Goal: Information Seeking & Learning: Find specific fact

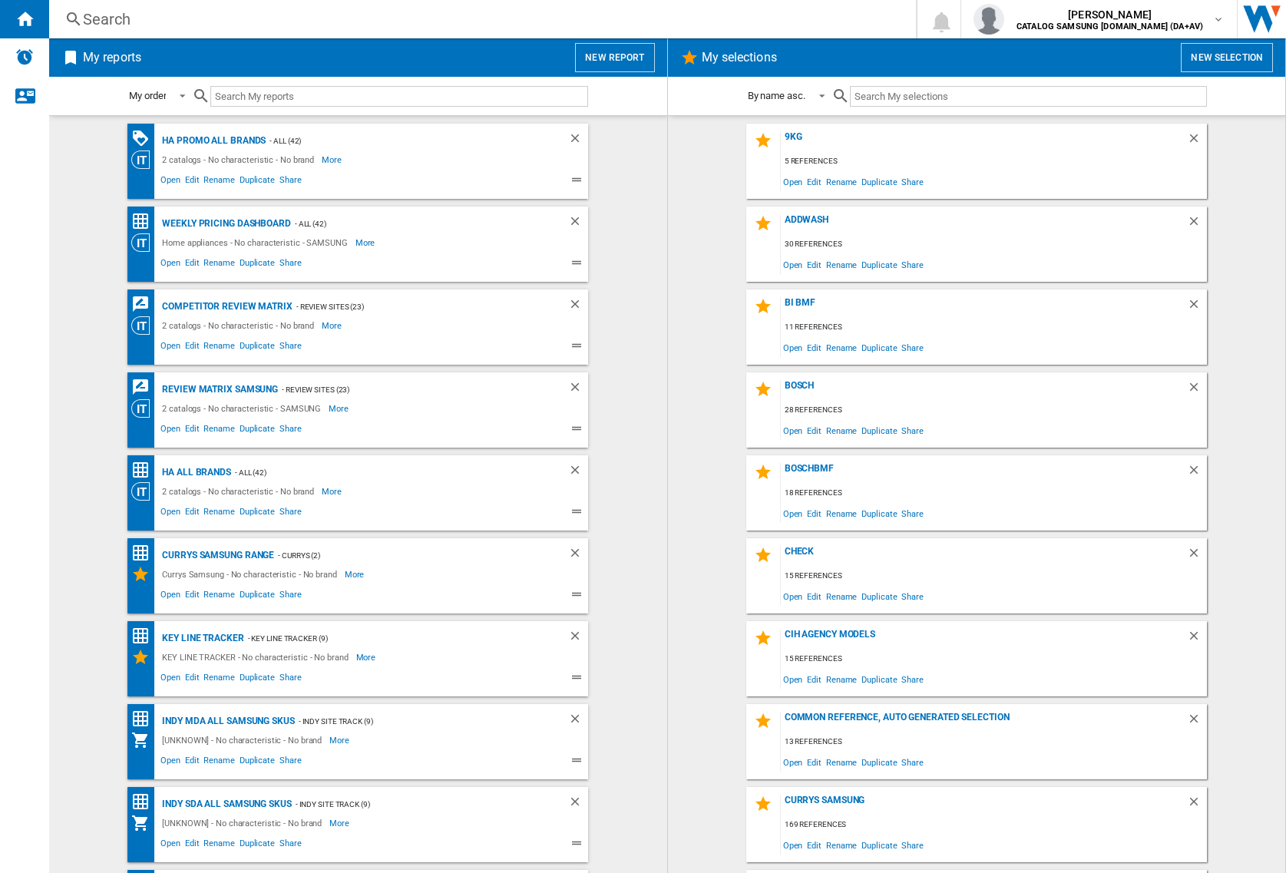
click at [200, 33] on div "Search Search 0 [PERSON_NAME] CATALOG SAMSUNG [DOMAIN_NAME] (DA+AV) CATALOG SAM…" at bounding box center [667, 19] width 1237 height 38
click at [213, 25] on div "Search" at bounding box center [479, 19] width 793 height 22
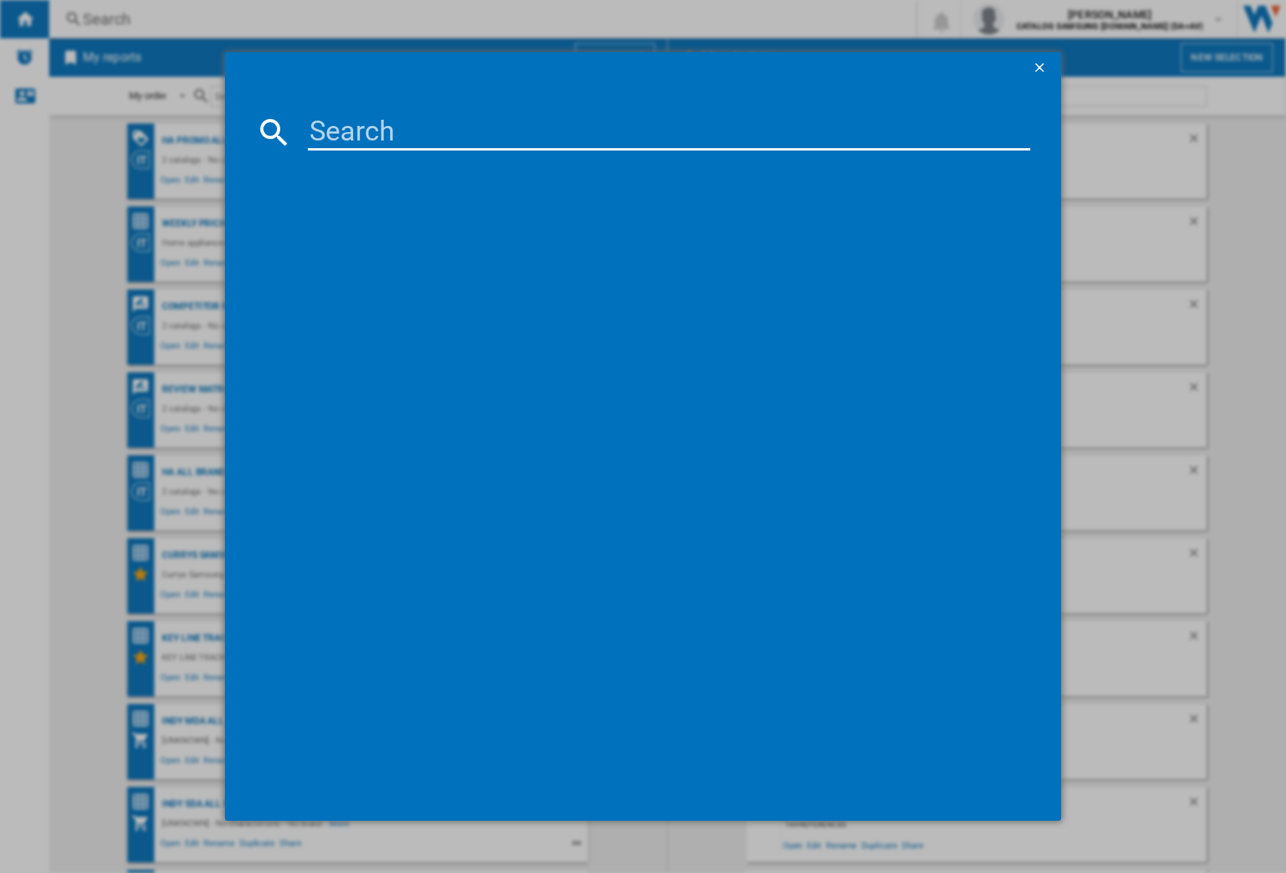
click at [372, 133] on input at bounding box center [669, 132] width 723 height 37
paste input "S199YB801E"
click at [480, 124] on input "S199YB801E" at bounding box center [669, 132] width 723 height 37
click at [528, 133] on input "S199YB801E" at bounding box center [669, 132] width 723 height 37
type input "S199YB801"
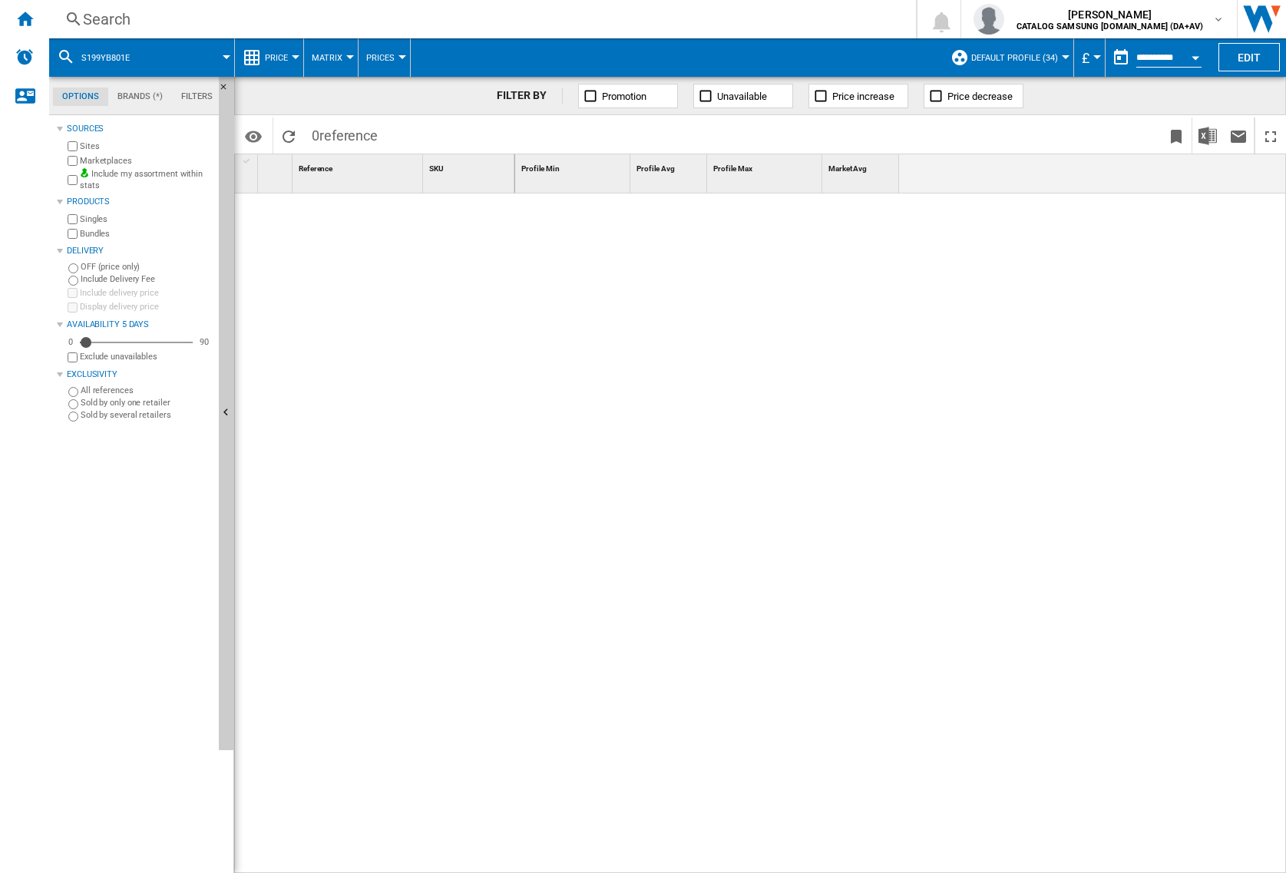
click at [406, 14] on div "Search" at bounding box center [479, 19] width 793 height 22
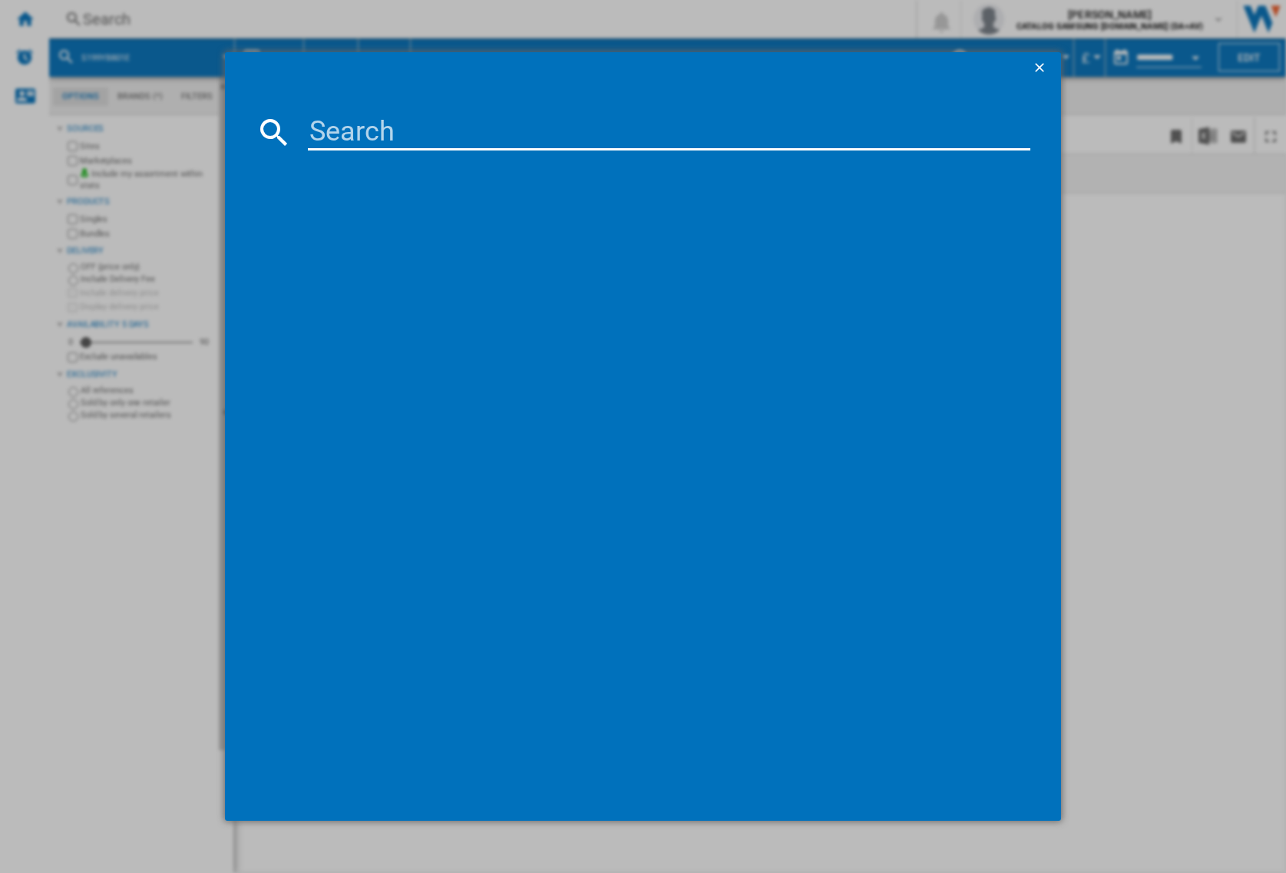
click at [424, 131] on input at bounding box center [669, 132] width 723 height 37
paste input "S199YB801E"
type input "S199YB"
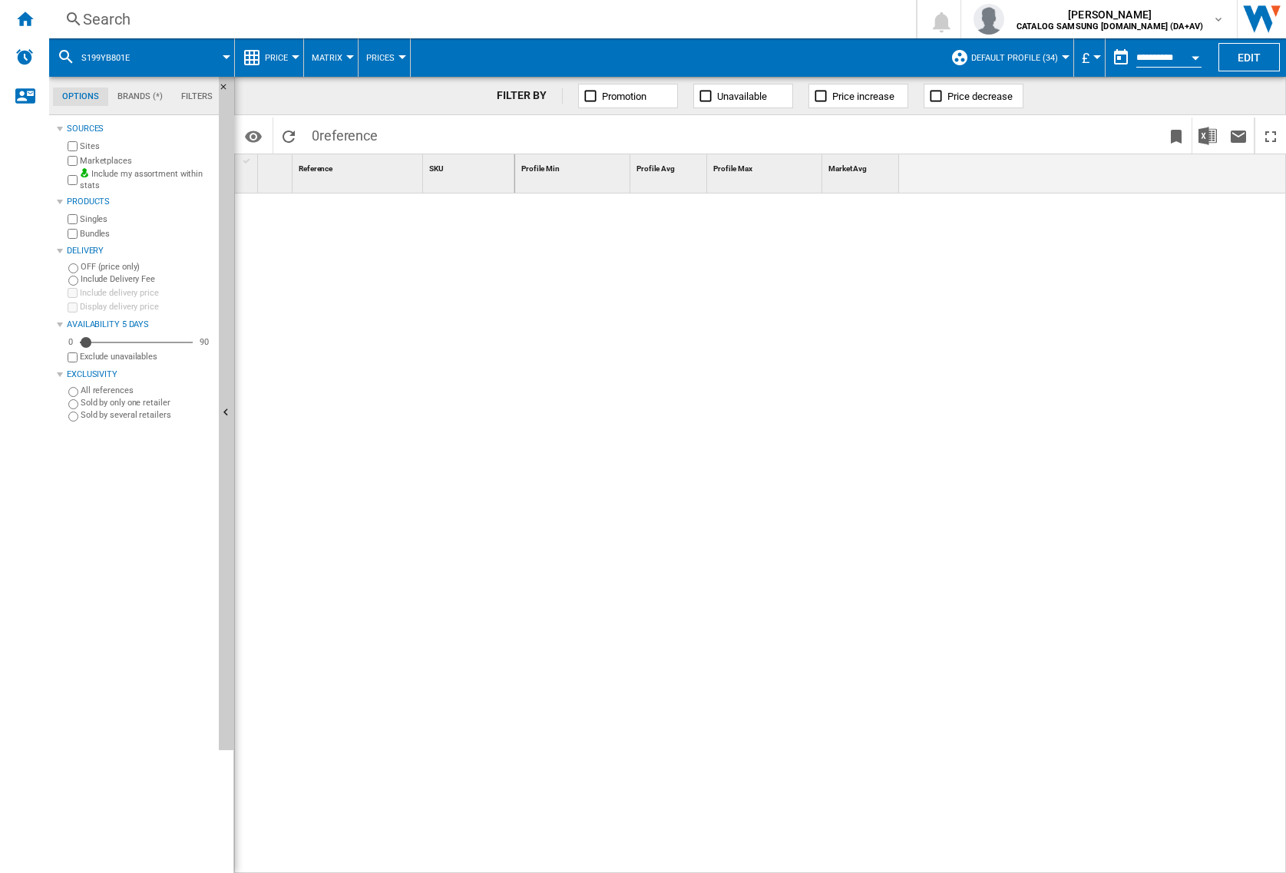
click at [308, 17] on div "Search" at bounding box center [479, 19] width 793 height 22
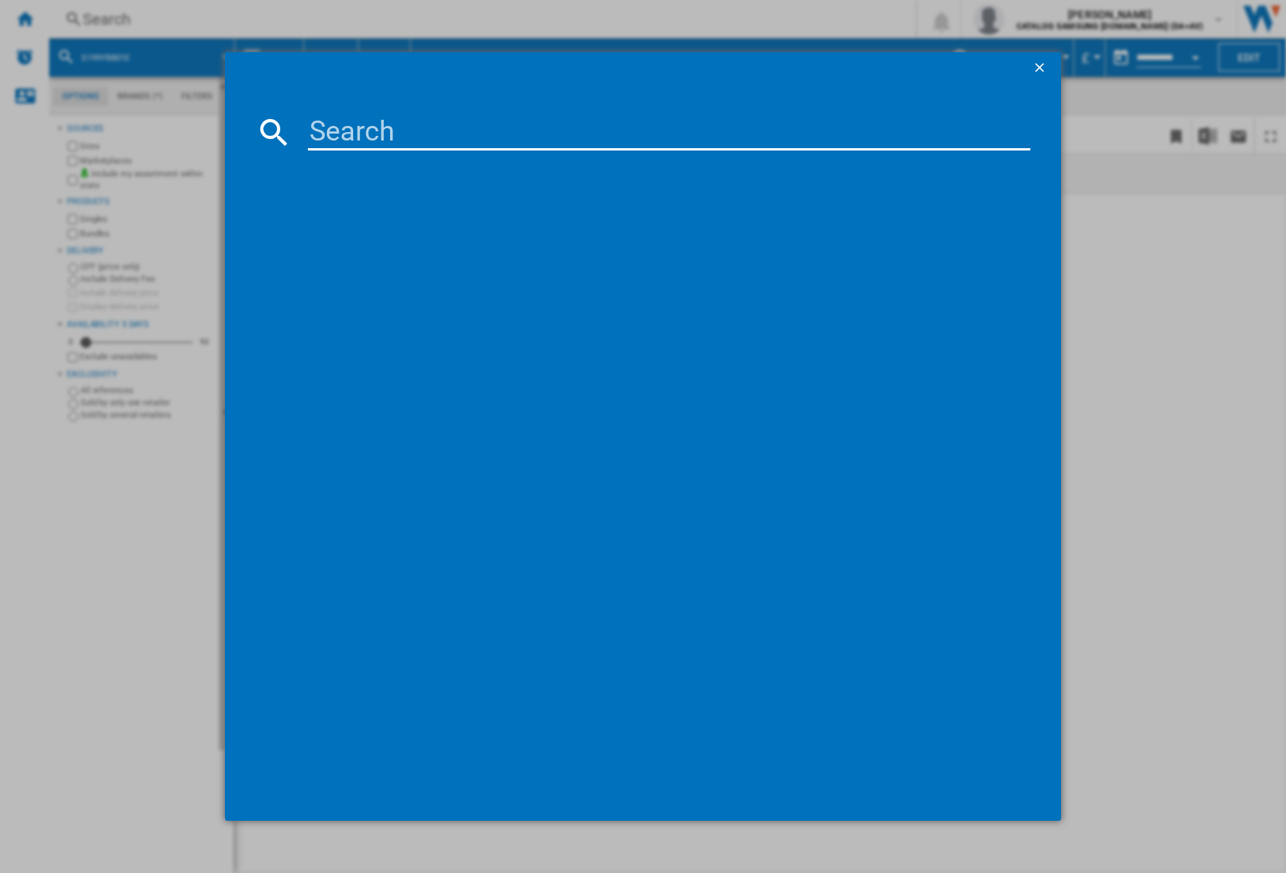
click at [388, 137] on input at bounding box center [669, 132] width 723 height 37
paste input "S199YB801E"
type input "S199"
click at [415, 121] on input "S199" at bounding box center [669, 132] width 723 height 37
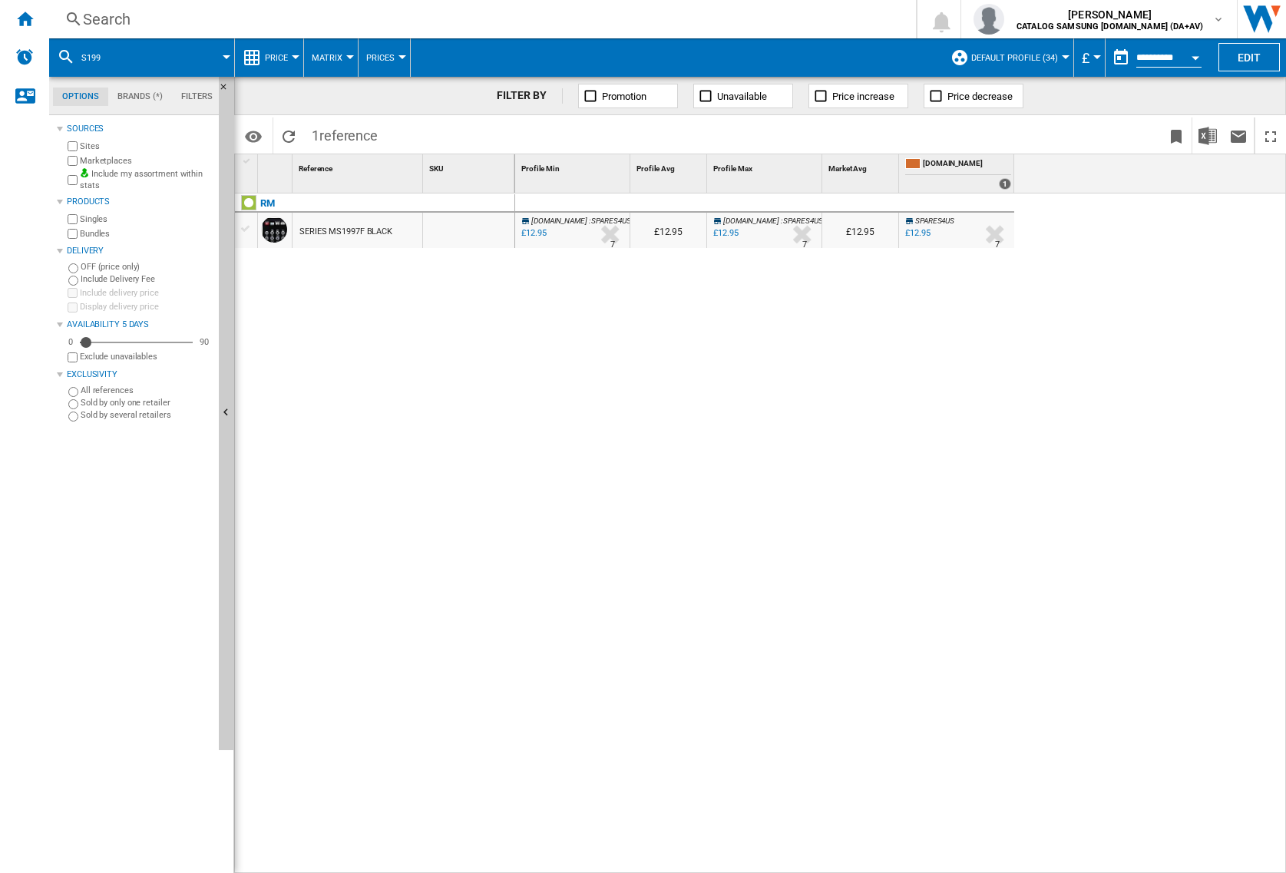
click at [343, 8] on div "Search" at bounding box center [479, 19] width 793 height 22
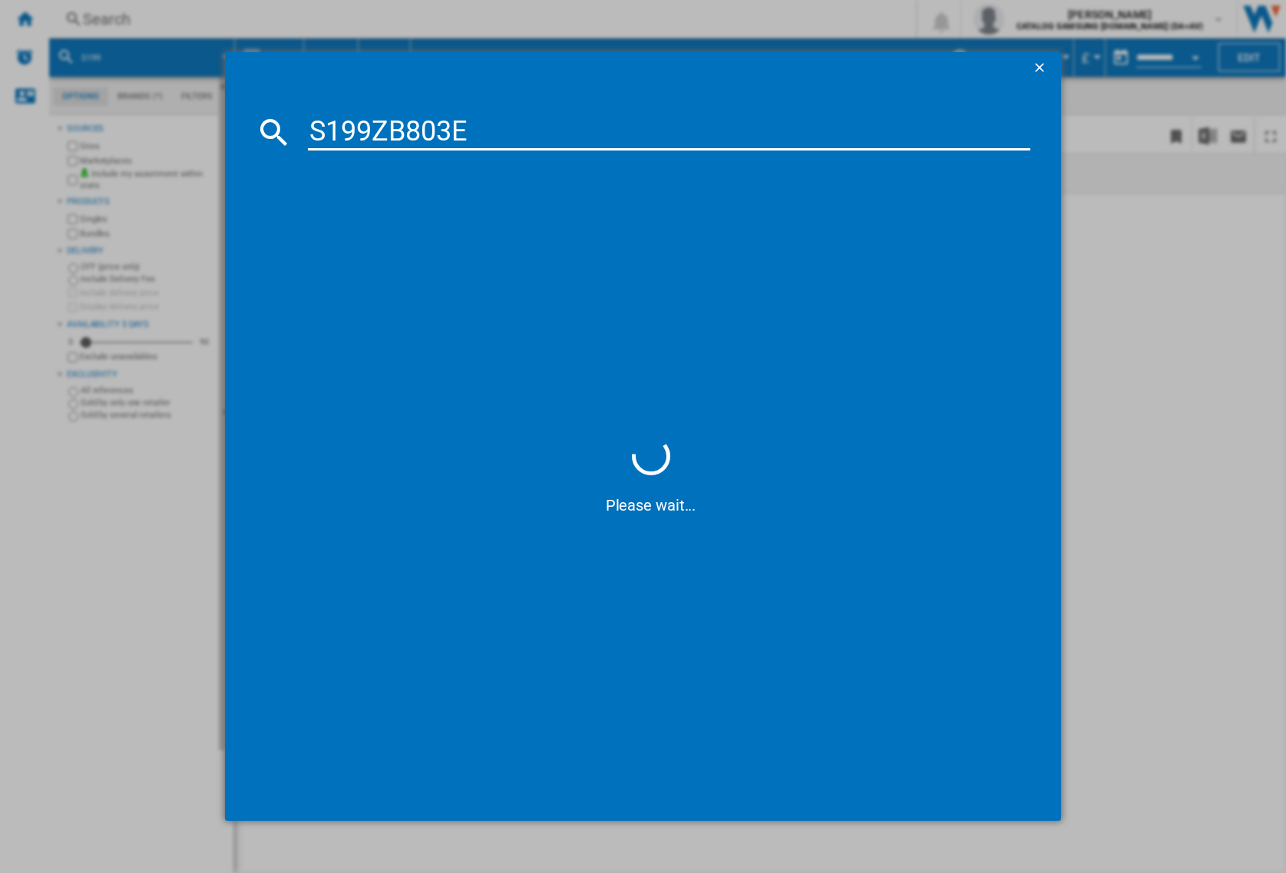
type input "S199ZB803"
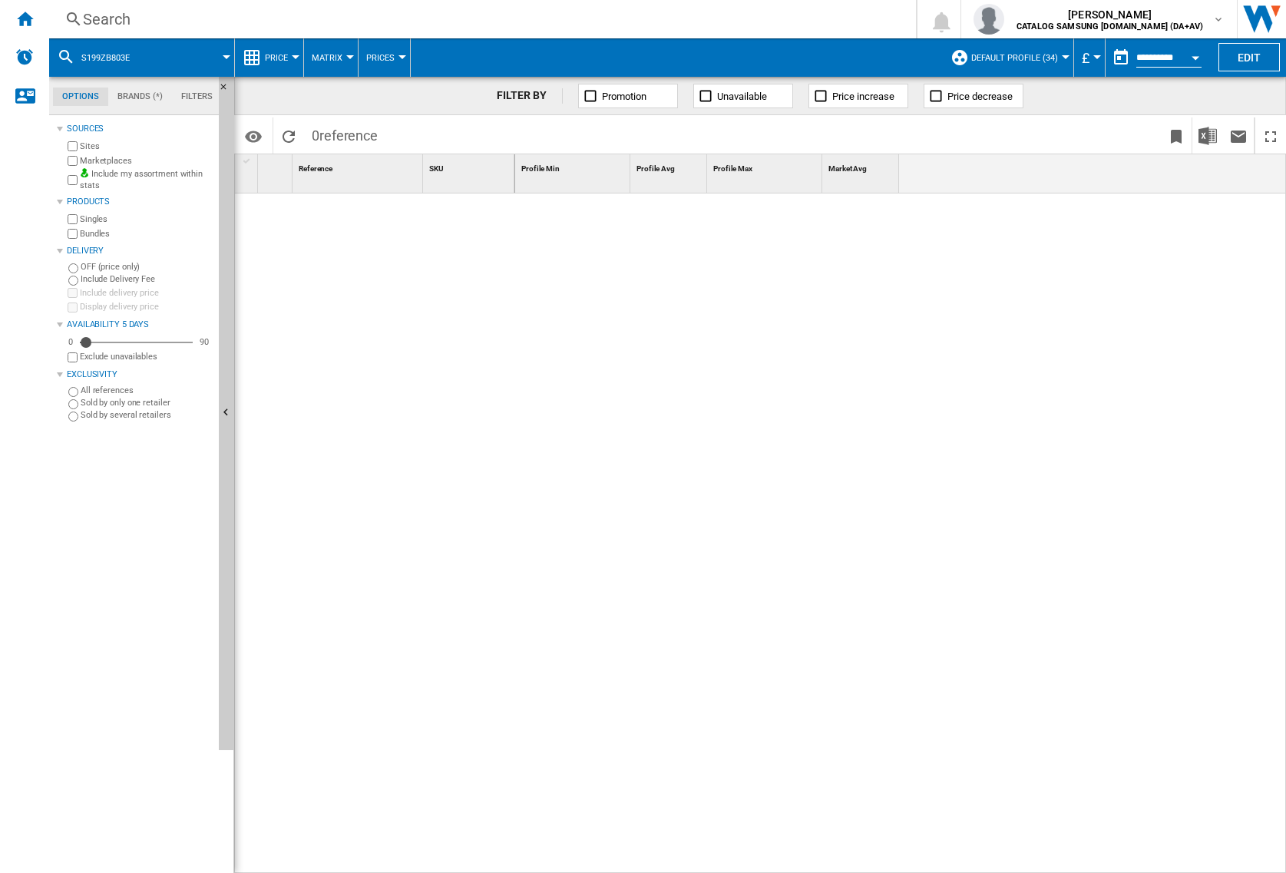
click at [286, 22] on div "Search" at bounding box center [479, 19] width 793 height 22
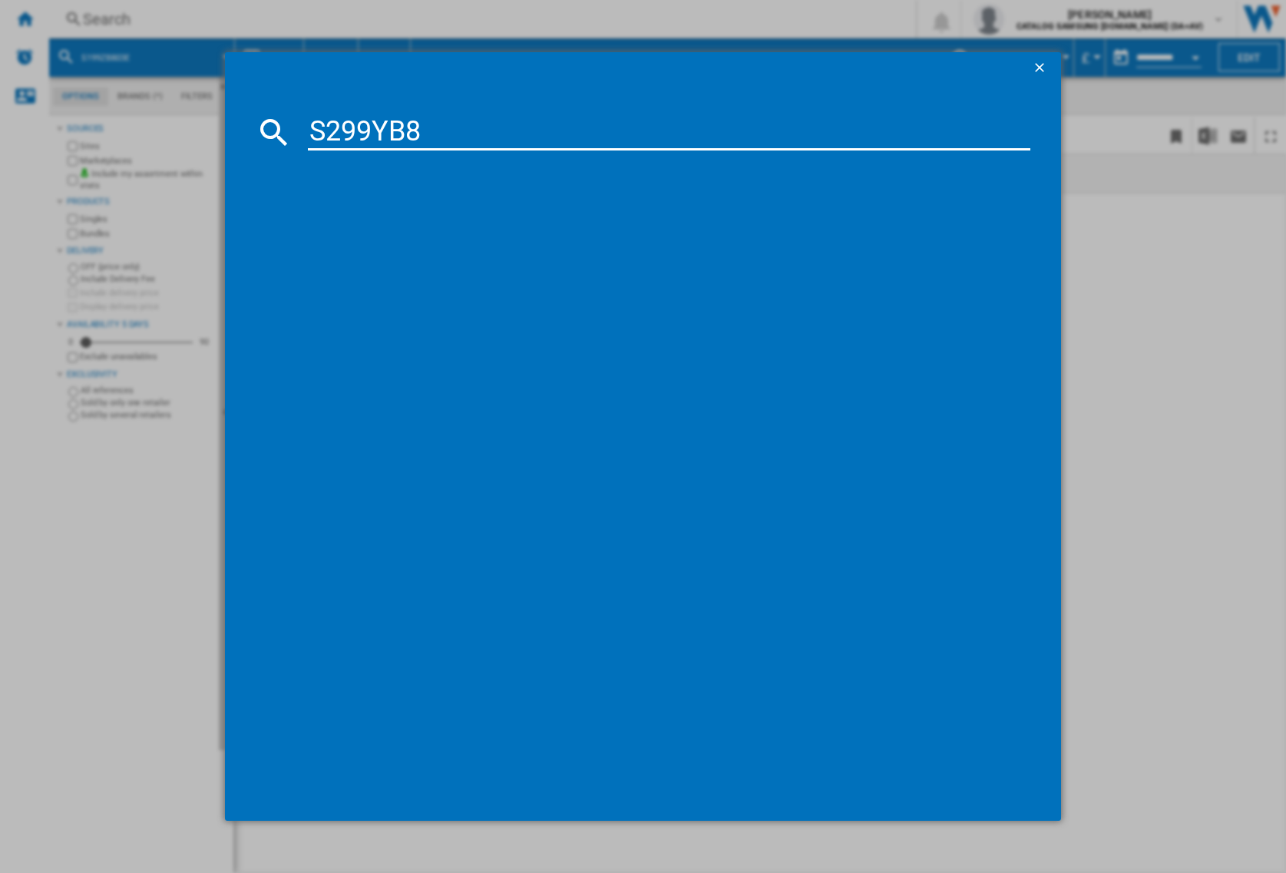
type input "S299YB8"
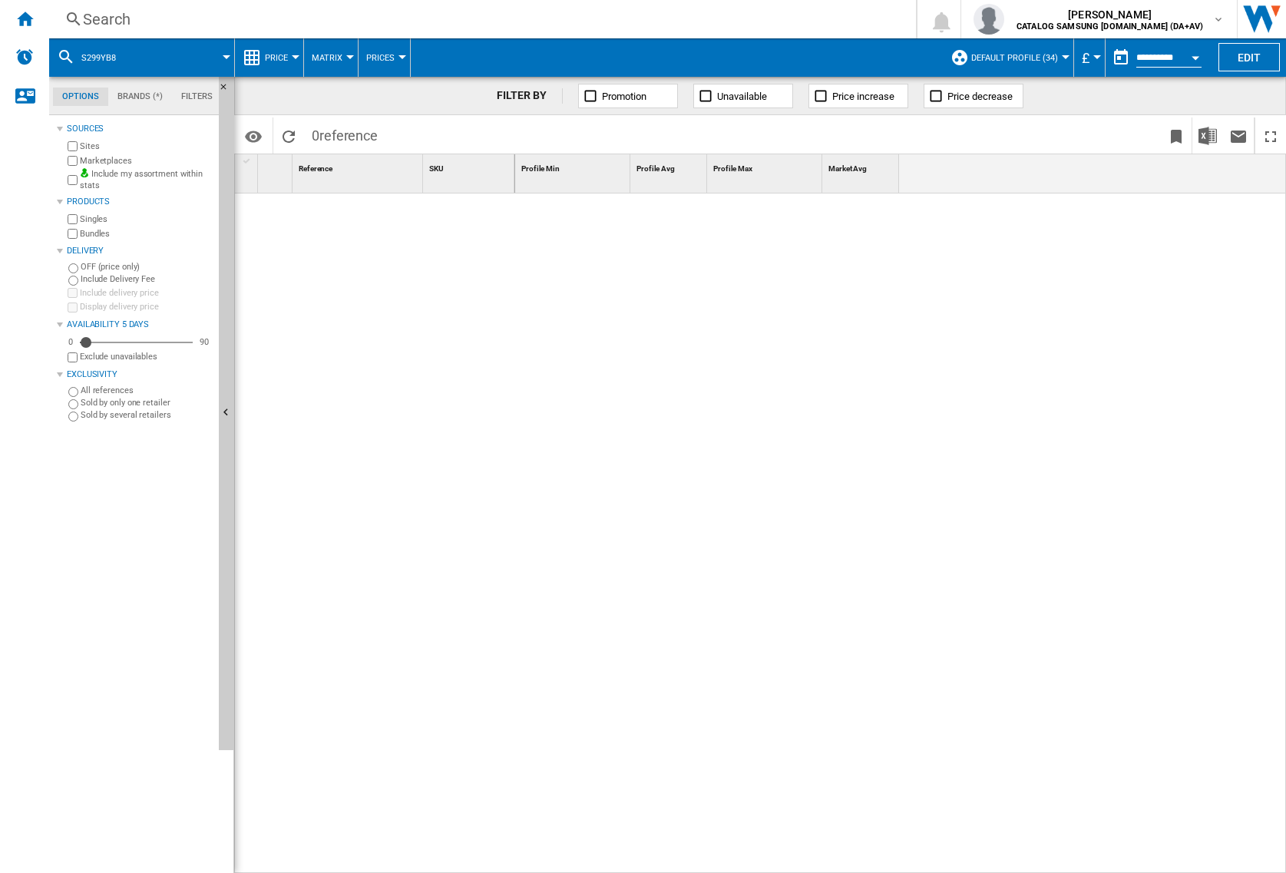
click at [229, 23] on div "Search" at bounding box center [479, 19] width 793 height 22
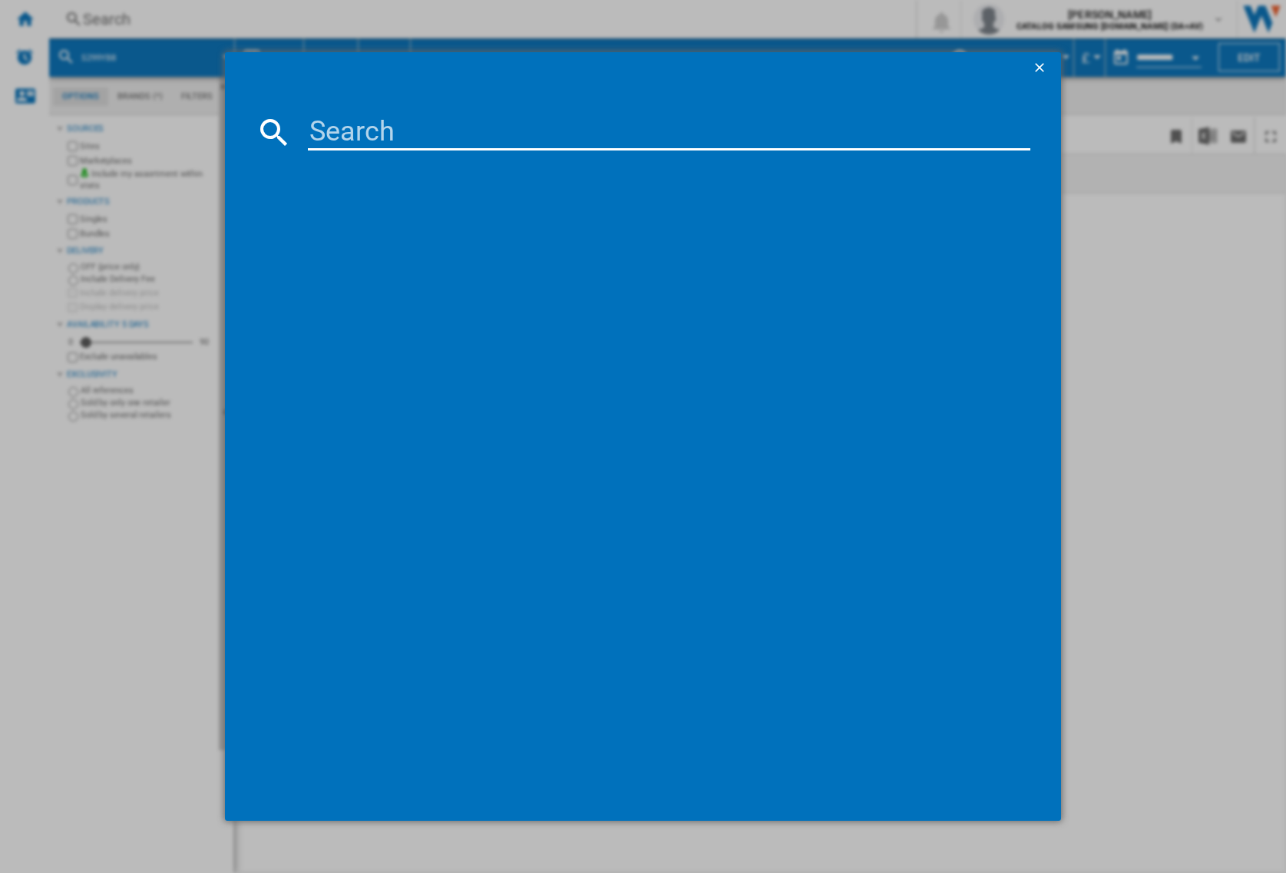
click at [389, 136] on input at bounding box center [669, 132] width 723 height 37
type input "S299ZB"
